Goal: Task Accomplishment & Management: Use online tool/utility

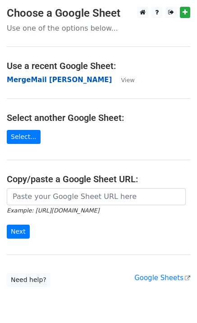
click at [63, 79] on strong "MergeMail [PERSON_NAME]" at bounding box center [59, 80] width 105 height 8
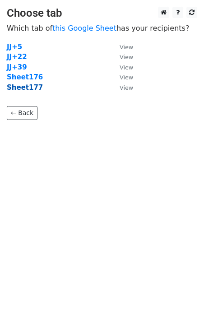
click at [32, 91] on strong "Sheet177" at bounding box center [25, 87] width 36 height 8
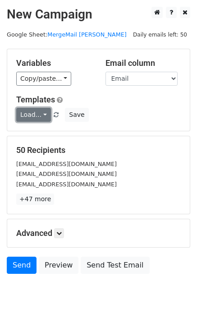
click at [36, 111] on link "Load..." at bounding box center [33, 115] width 35 height 14
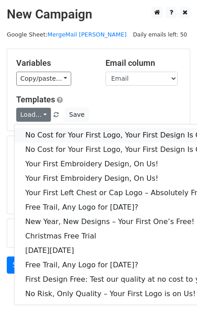
click at [58, 137] on link "No Cost for Your First Logo, Your First Design Is On Us!" at bounding box center [122, 135] width 217 height 14
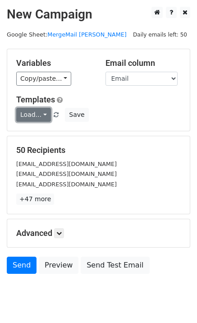
click at [32, 120] on link "Load..." at bounding box center [33, 115] width 35 height 14
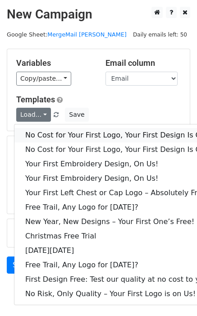
click at [48, 139] on link "No Cost for Your First Logo, Your First Design Is On Us!" at bounding box center [122, 135] width 217 height 14
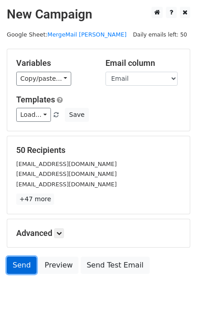
click at [20, 263] on link "Send" at bounding box center [22, 265] width 30 height 17
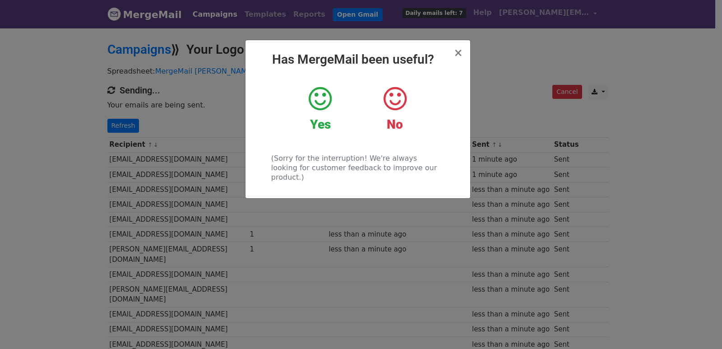
click at [154, 162] on div "× Has MergeMail been useful? Yes No (Sorry for the interruption! We're always l…" at bounding box center [361, 188] width 722 height 322
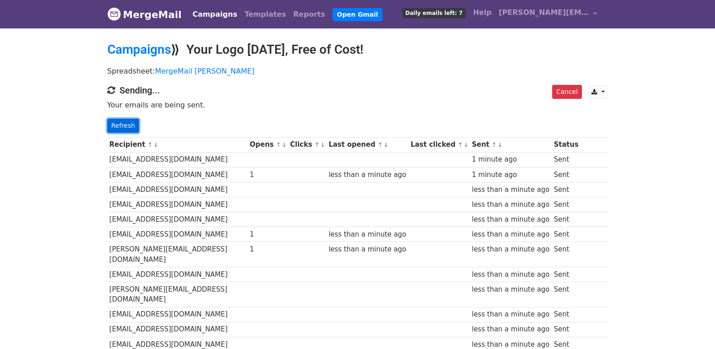
click at [126, 127] on link "Refresh" at bounding box center [123, 126] width 32 height 14
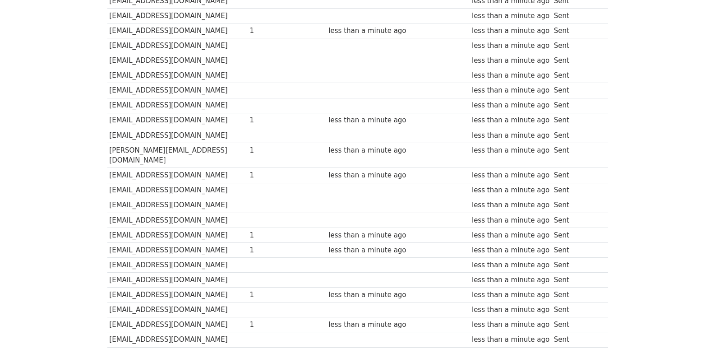
scroll to position [632, 0]
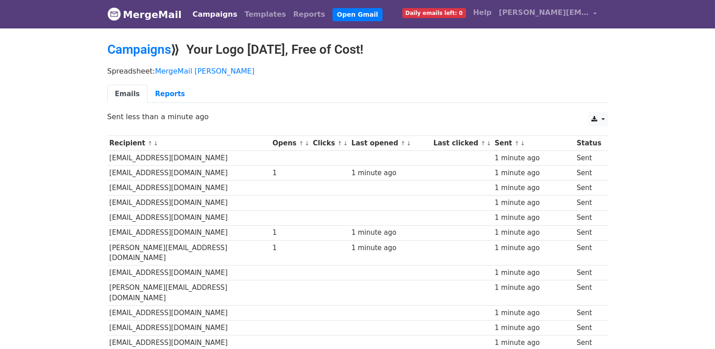
scroll to position [628, 0]
